Goal: Information Seeking & Learning: Learn about a topic

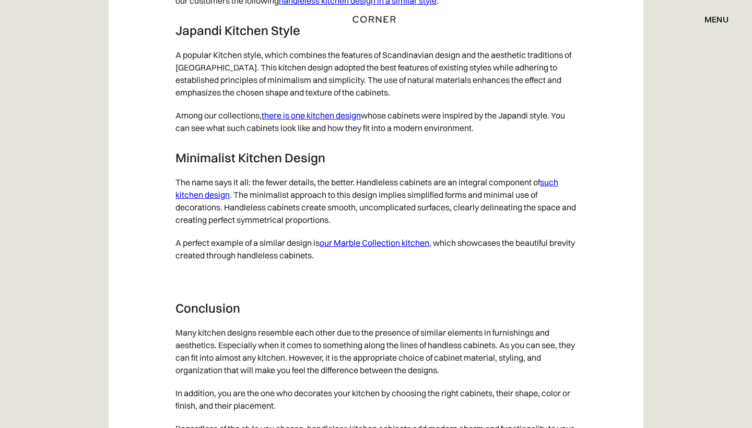
scroll to position [5431, 0]
click at [288, 121] on link "there is one kitchen design" at bounding box center [311, 116] width 99 height 10
click at [203, 200] on link "such kitchen design" at bounding box center [366, 188] width 383 height 23
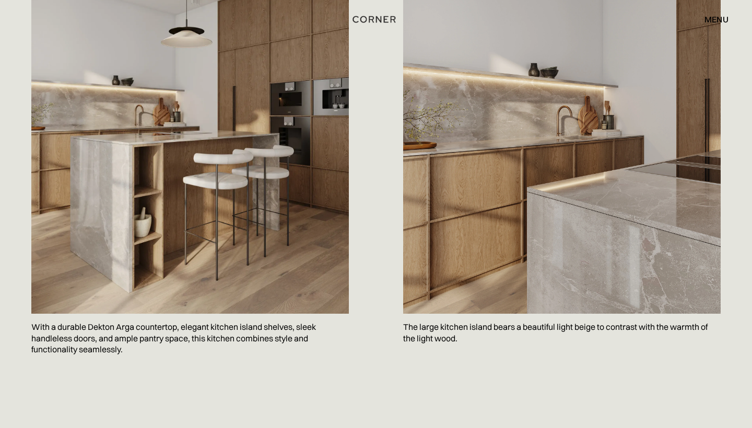
scroll to position [641, 0]
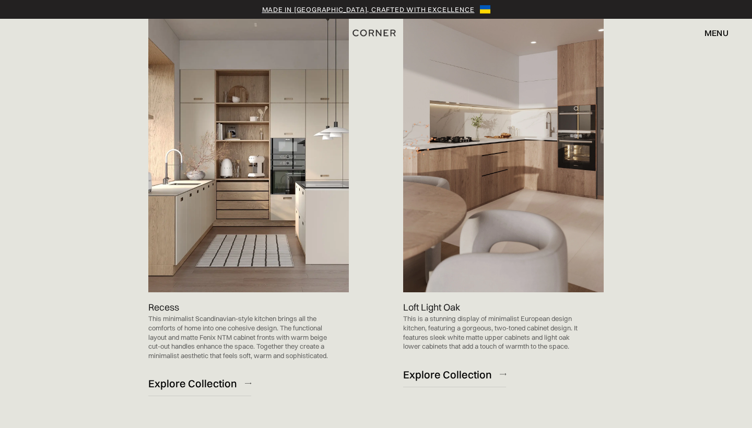
scroll to position [623, 0]
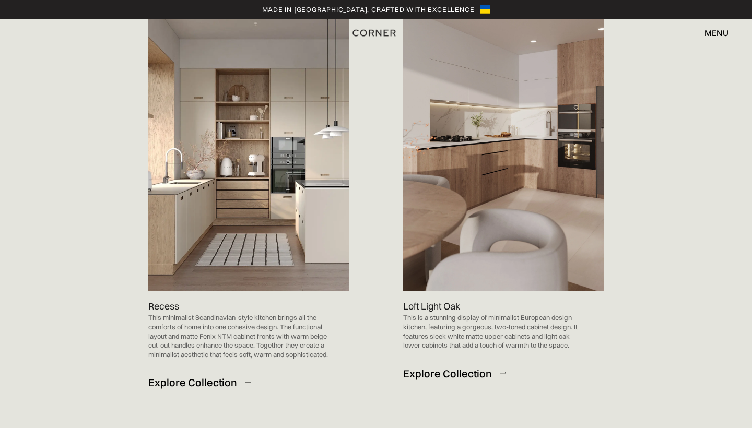
click at [465, 370] on div "Explore Collection" at bounding box center [447, 373] width 89 height 14
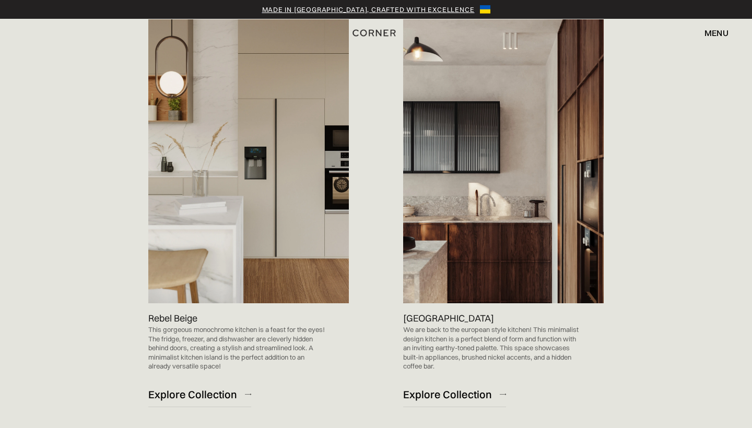
scroll to position [1066, 0]
click at [230, 396] on div "Explore Collection" at bounding box center [192, 394] width 89 height 14
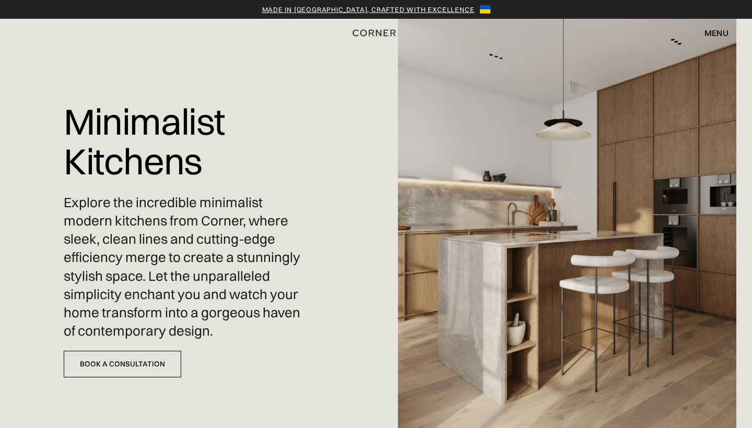
scroll to position [0, 0]
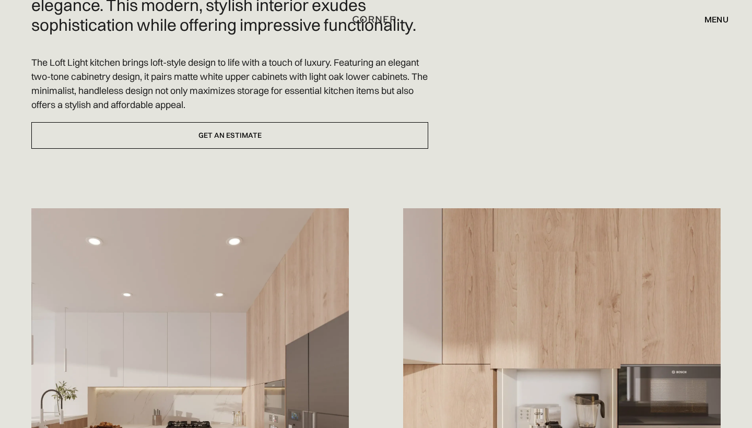
scroll to position [311, 0]
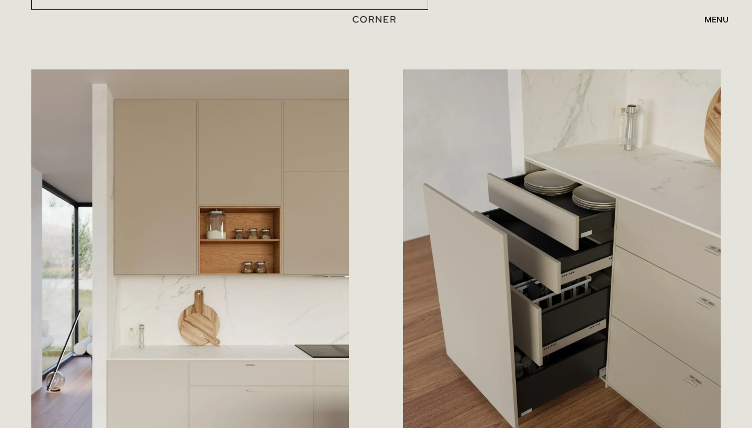
scroll to position [571, 0]
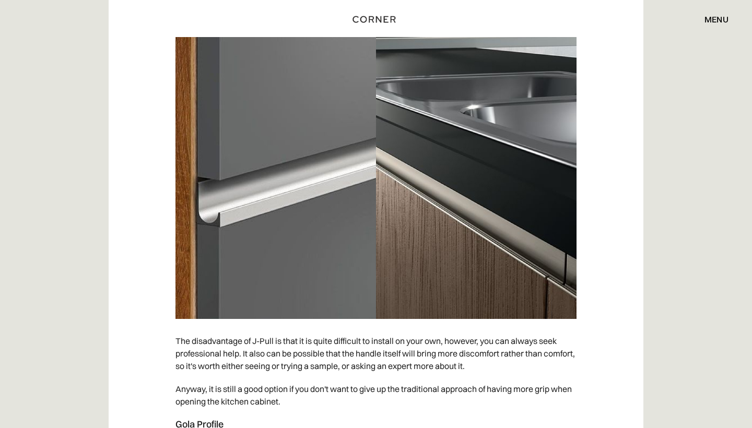
scroll to position [3492, 0]
